Goal: Task Accomplishment & Management: Use online tool/utility

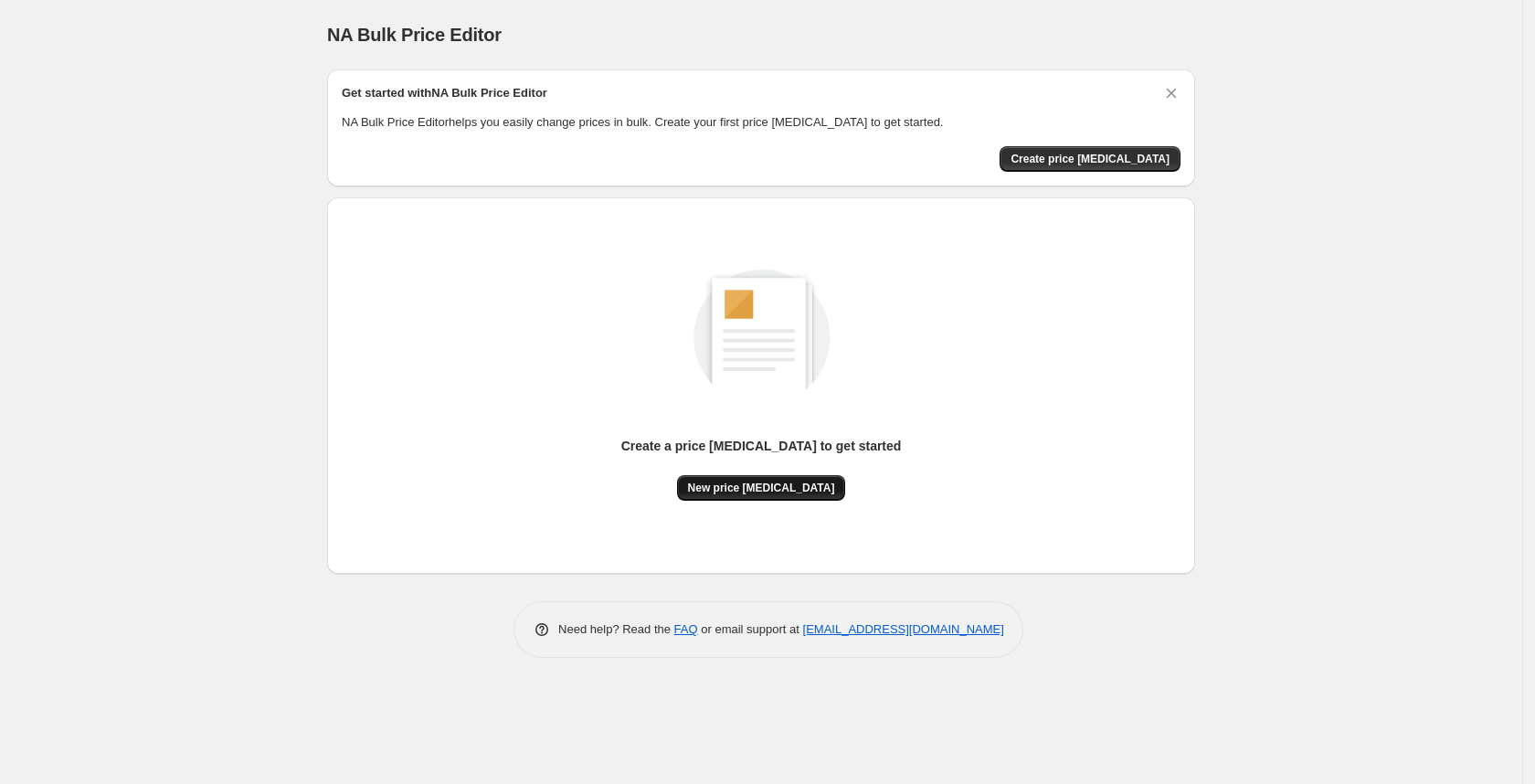
click at [767, 484] on span "New price [MEDICAL_DATA]" at bounding box center [761, 488] width 147 height 15
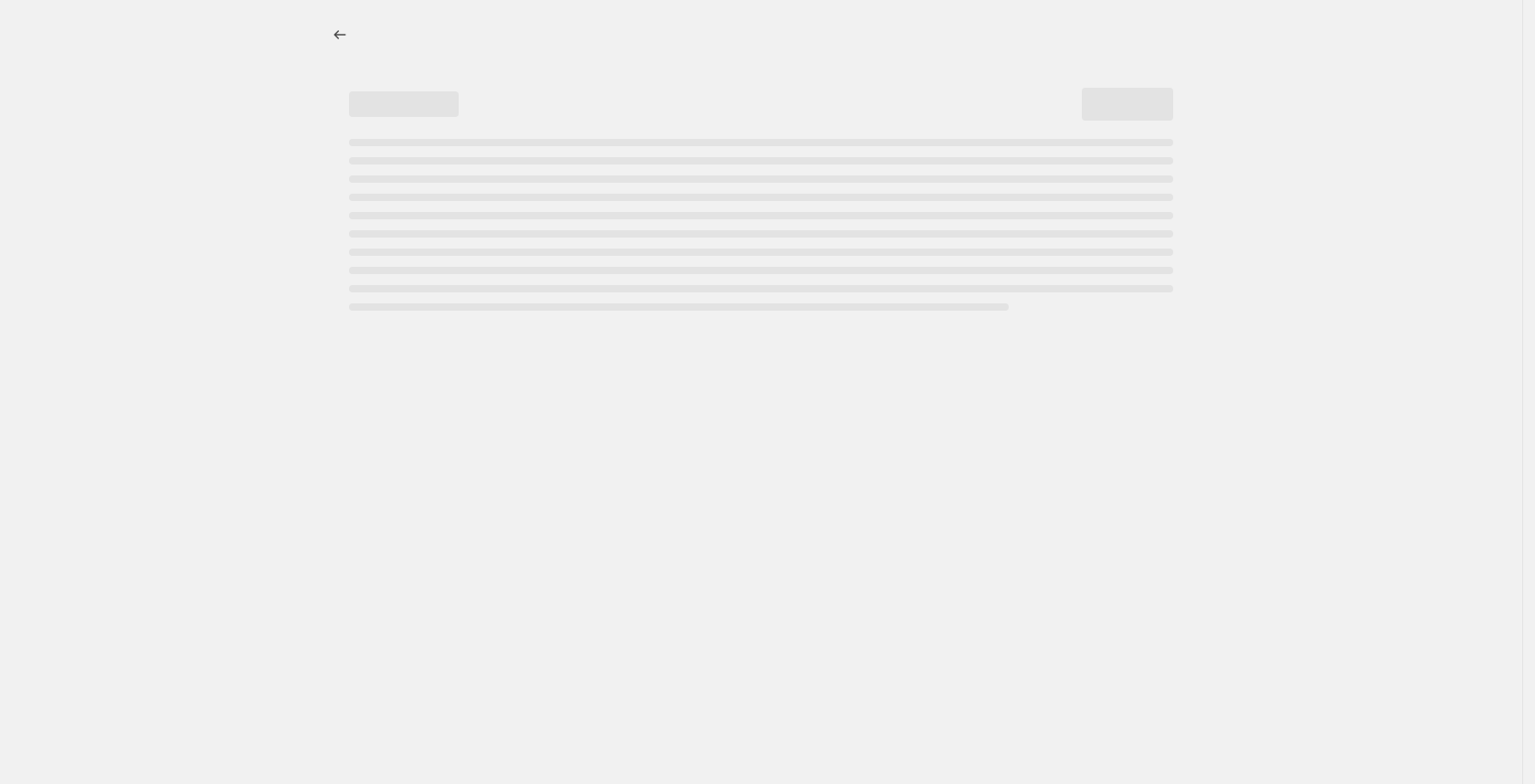
select select "percentage"
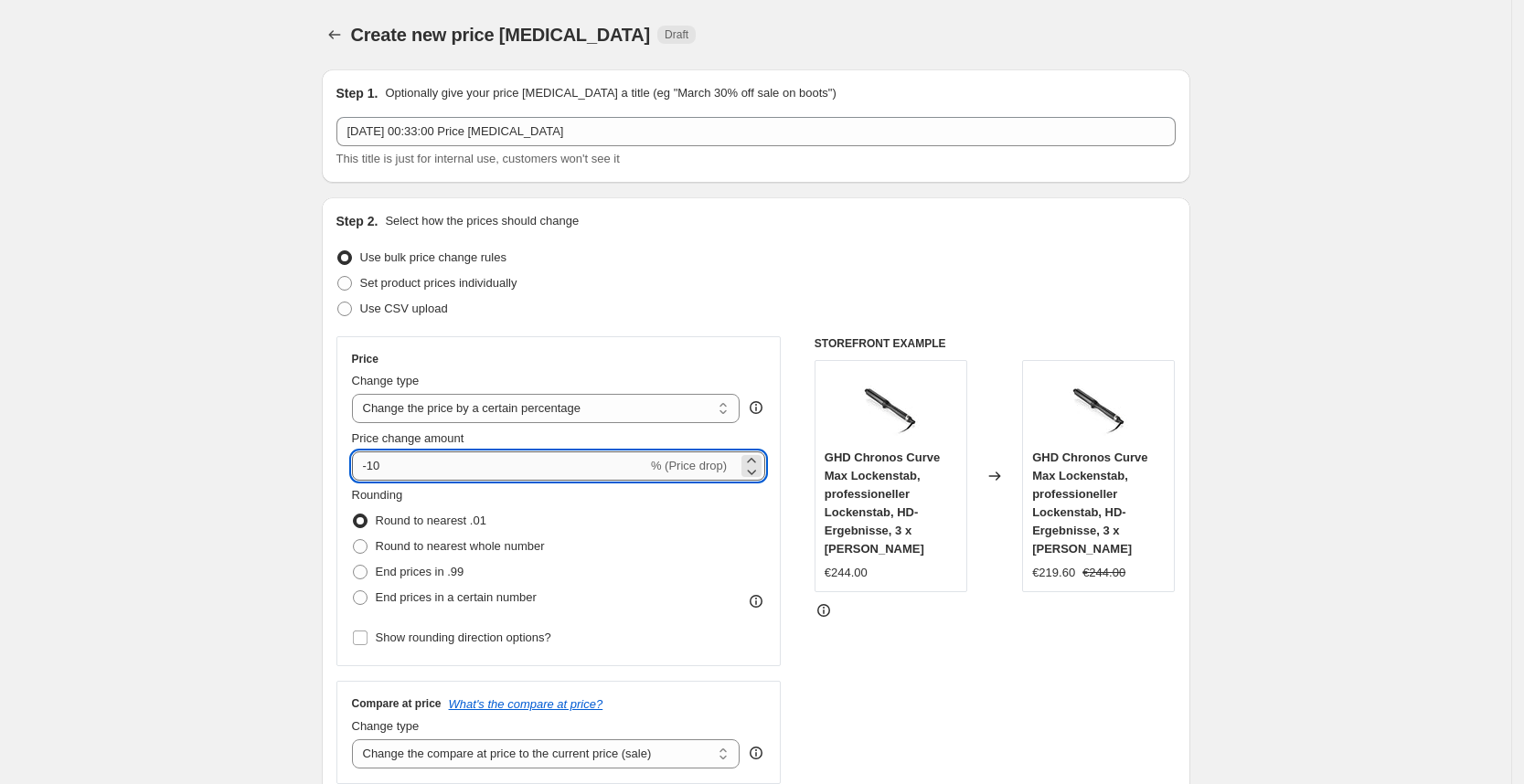
click at [517, 461] on input "-10" at bounding box center [500, 466] width 295 height 29
type input "-1"
type input "-25"
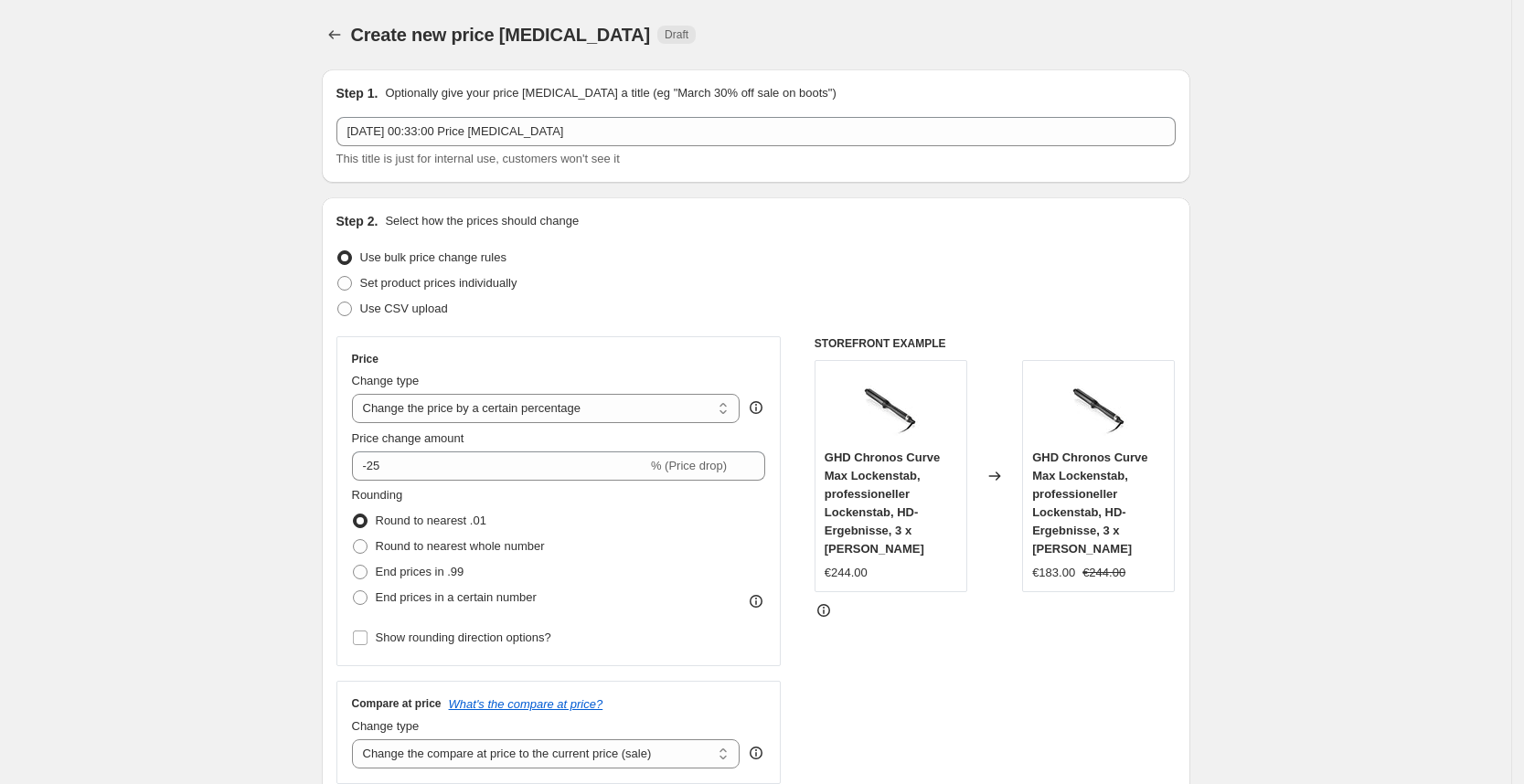
click at [944, 284] on div "Set product prices individually" at bounding box center [756, 283] width 840 height 26
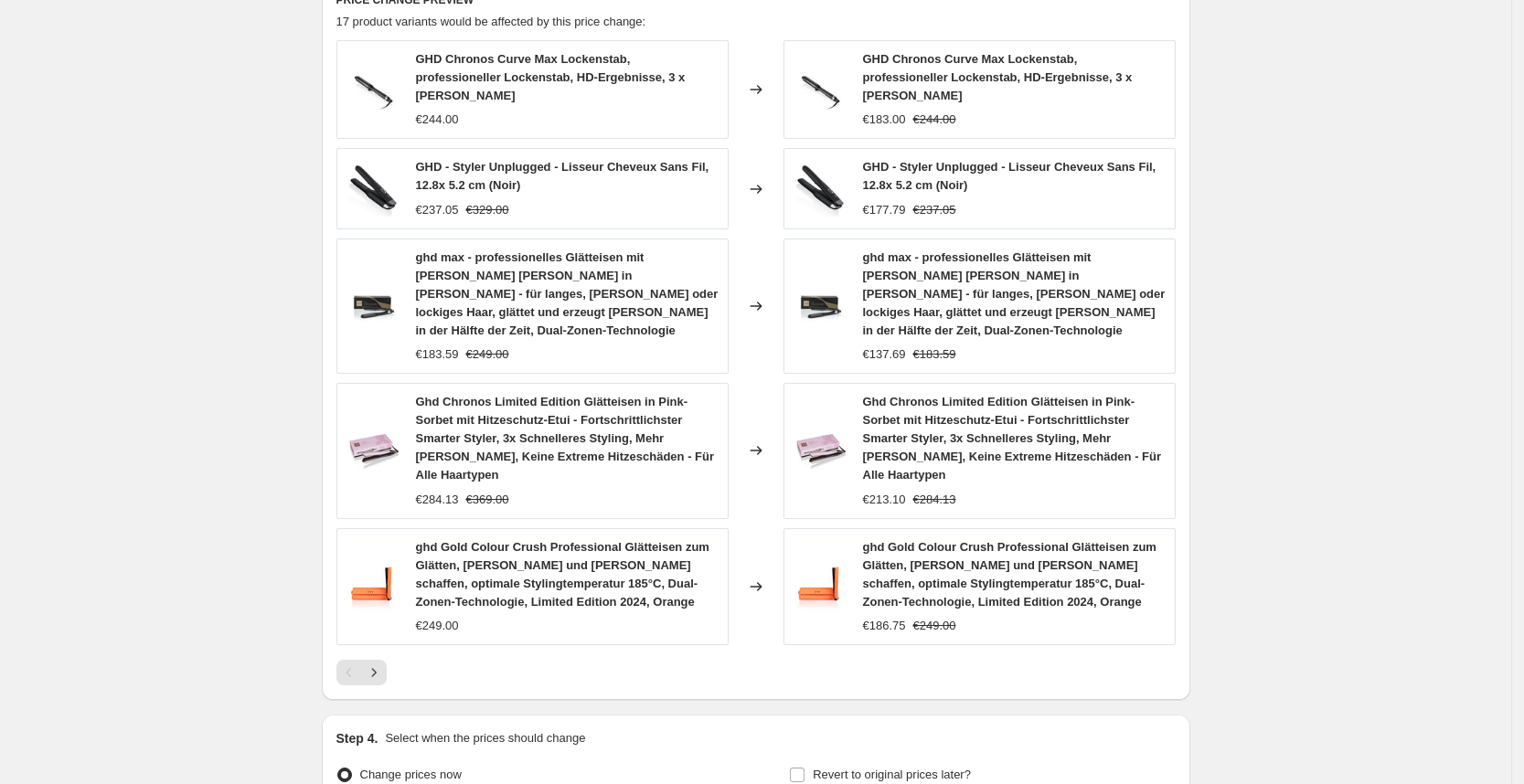
scroll to position [1182, 0]
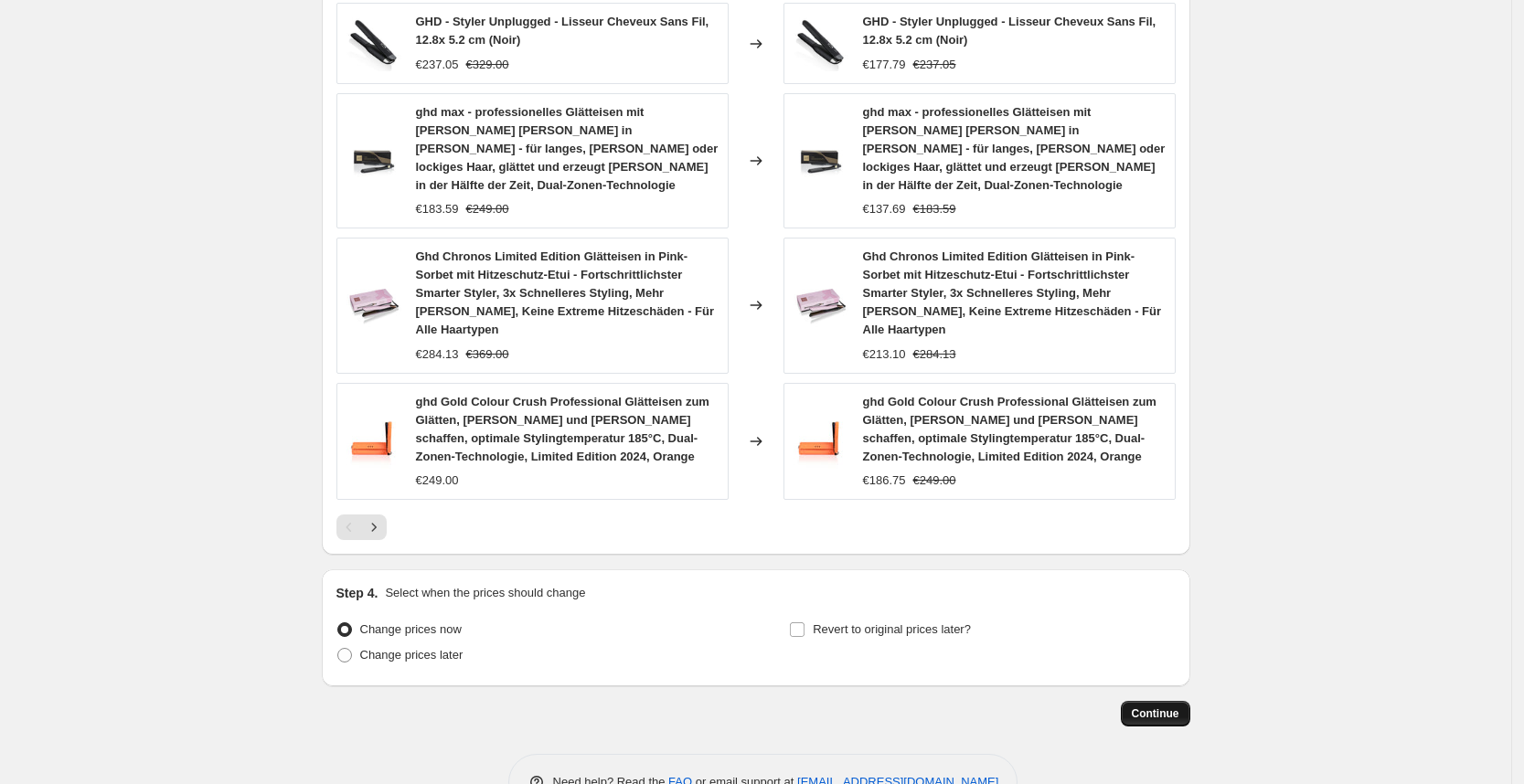
click at [1140, 701] on button "Continue" at bounding box center [1156, 713] width 70 height 26
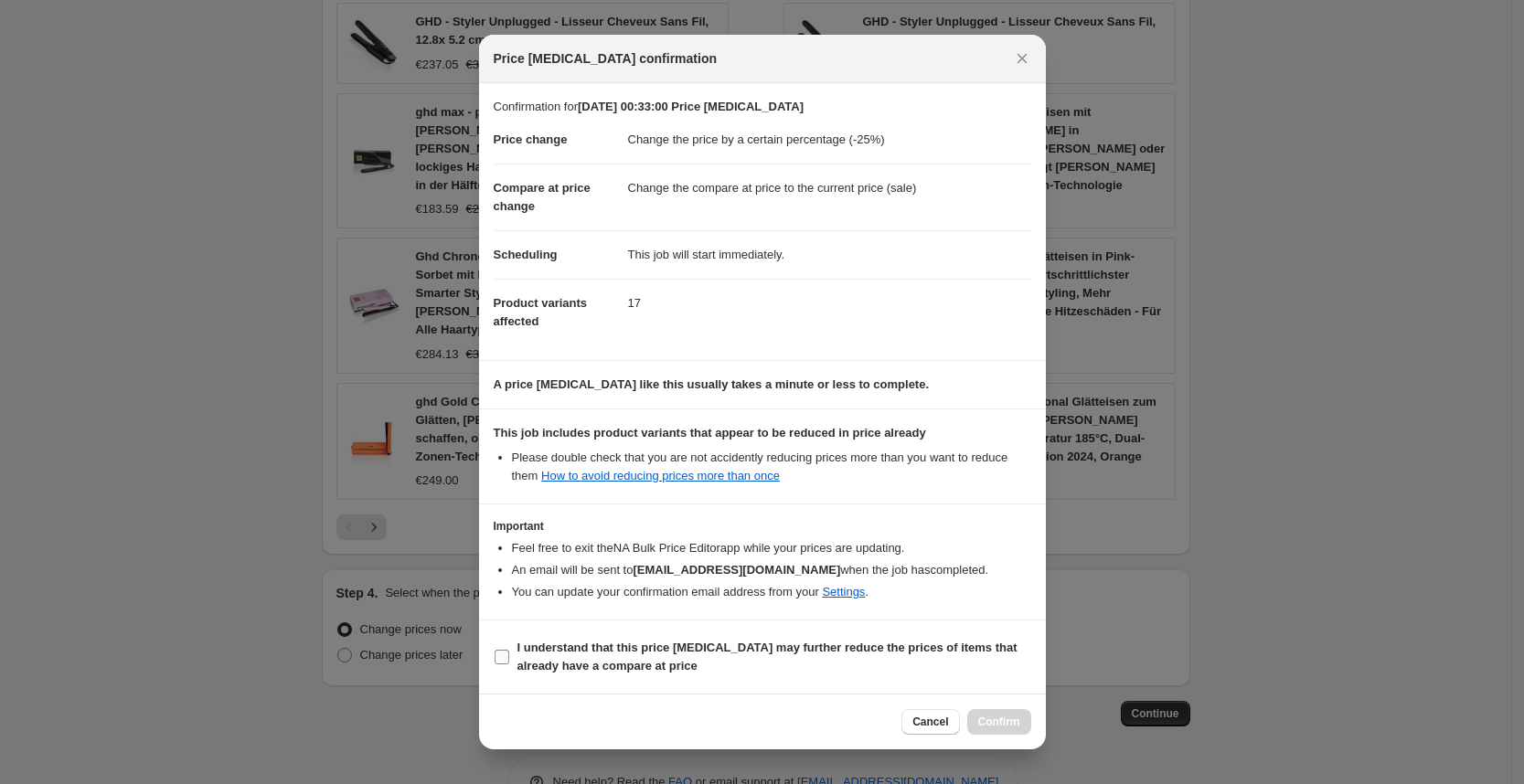
drag, startPoint x: 858, startPoint y: 669, endPoint x: 914, endPoint y: 673, distance: 56.1
click at [859, 670] on span "I understand that this price change job may further reduce the prices of items …" at bounding box center [774, 657] width 514 height 37
click at [509, 664] on input "I understand that this price change job may further reduce the prices of items …" at bounding box center [502, 657] width 15 height 15
checkbox input "true"
click at [1008, 701] on div "Cancel Confirm" at bounding box center [762, 721] width 567 height 56
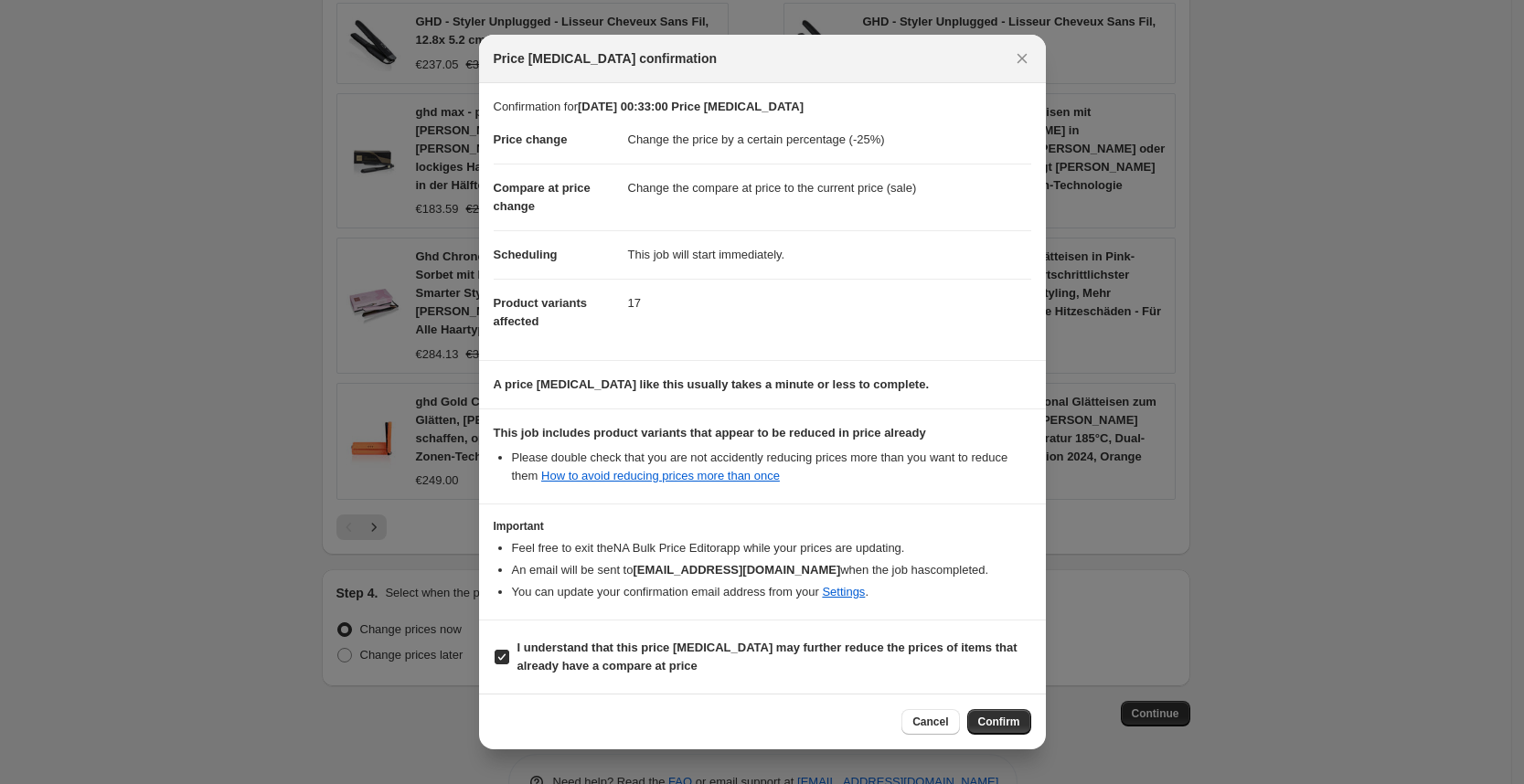
click at [996, 722] on span "Confirm" at bounding box center [999, 722] width 42 height 15
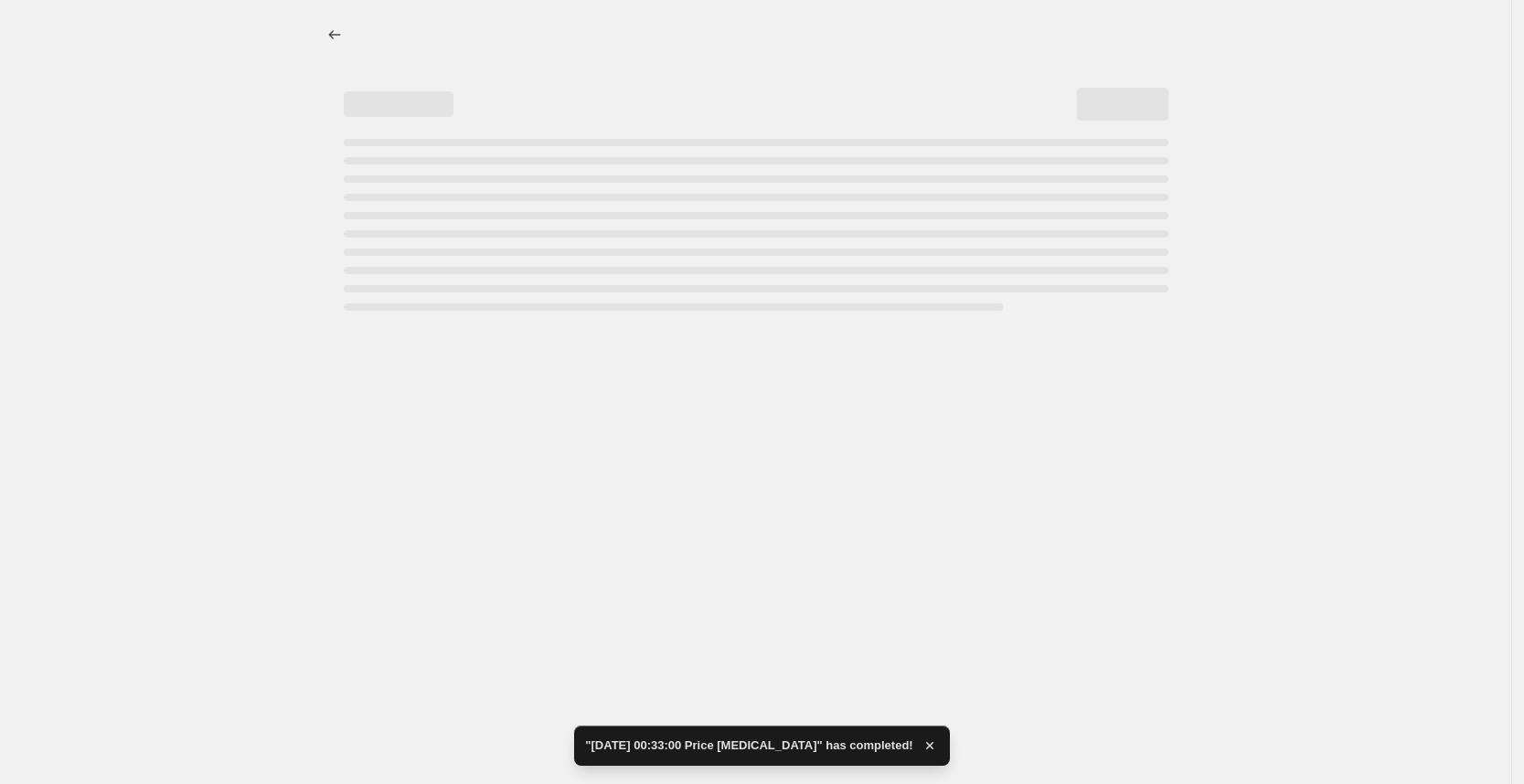
select select "percentage"
